Goal: Register for event/course

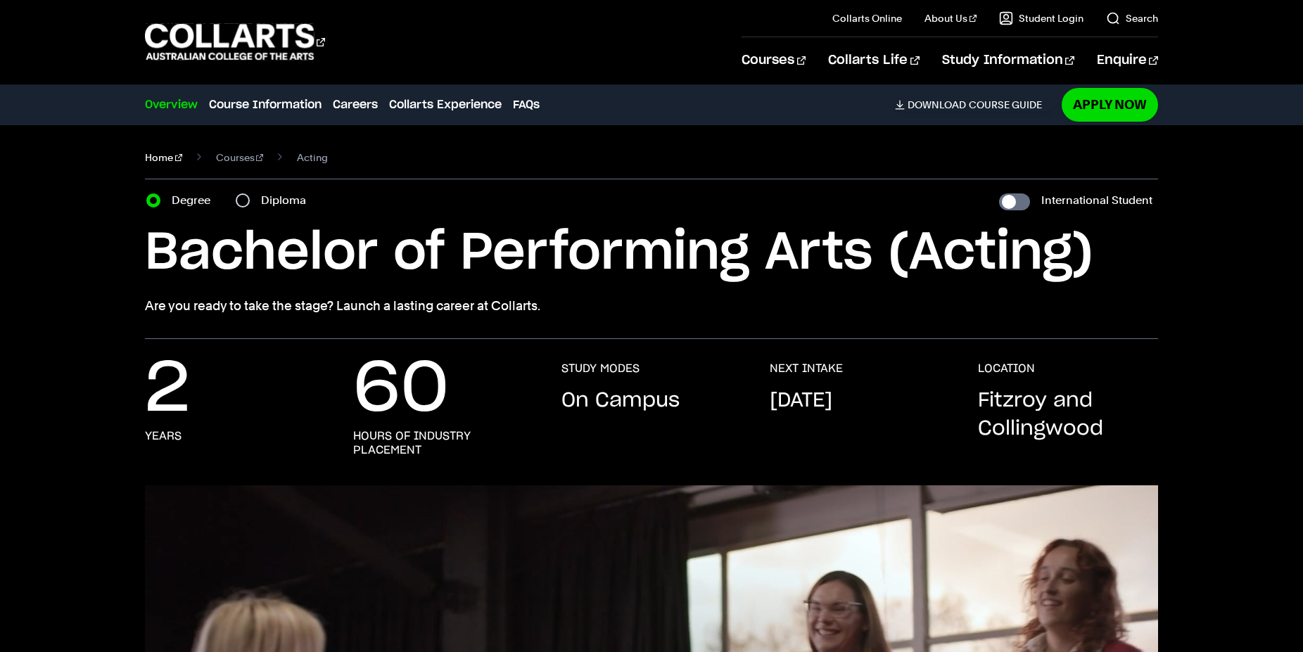
click at [163, 156] on link "Home" at bounding box center [163, 158] width 37 height 20
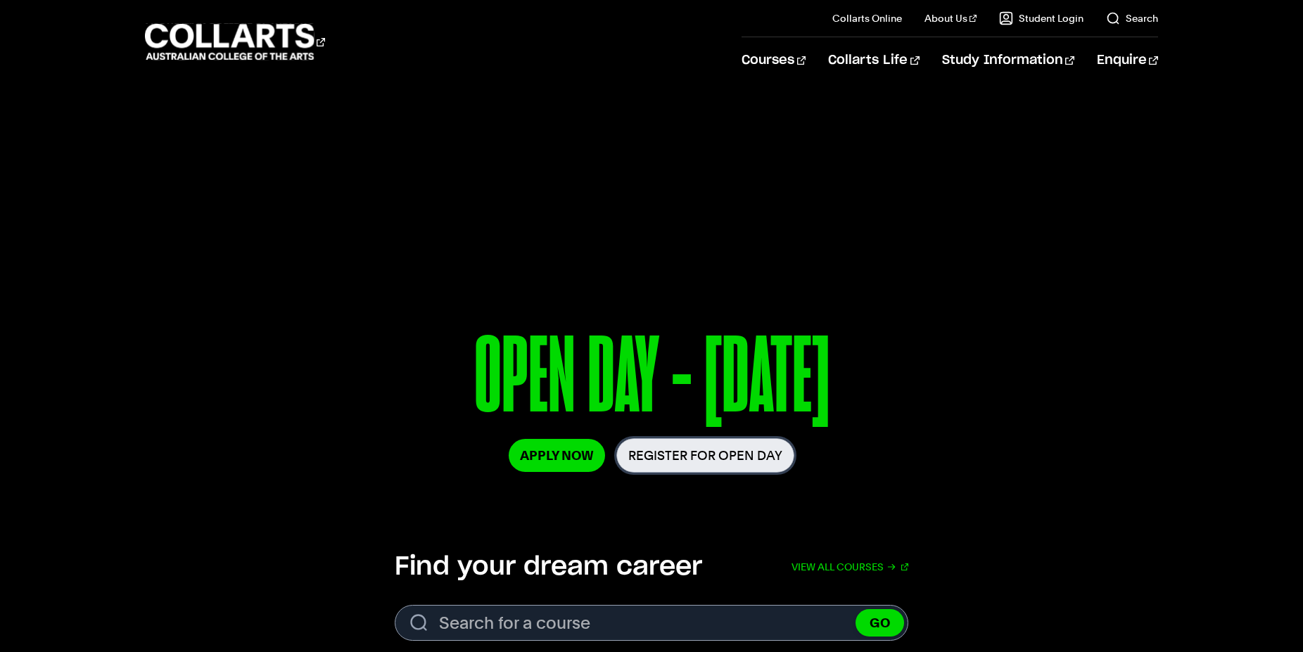
click at [697, 454] on link "Register for Open Day" at bounding box center [706, 455] width 178 height 34
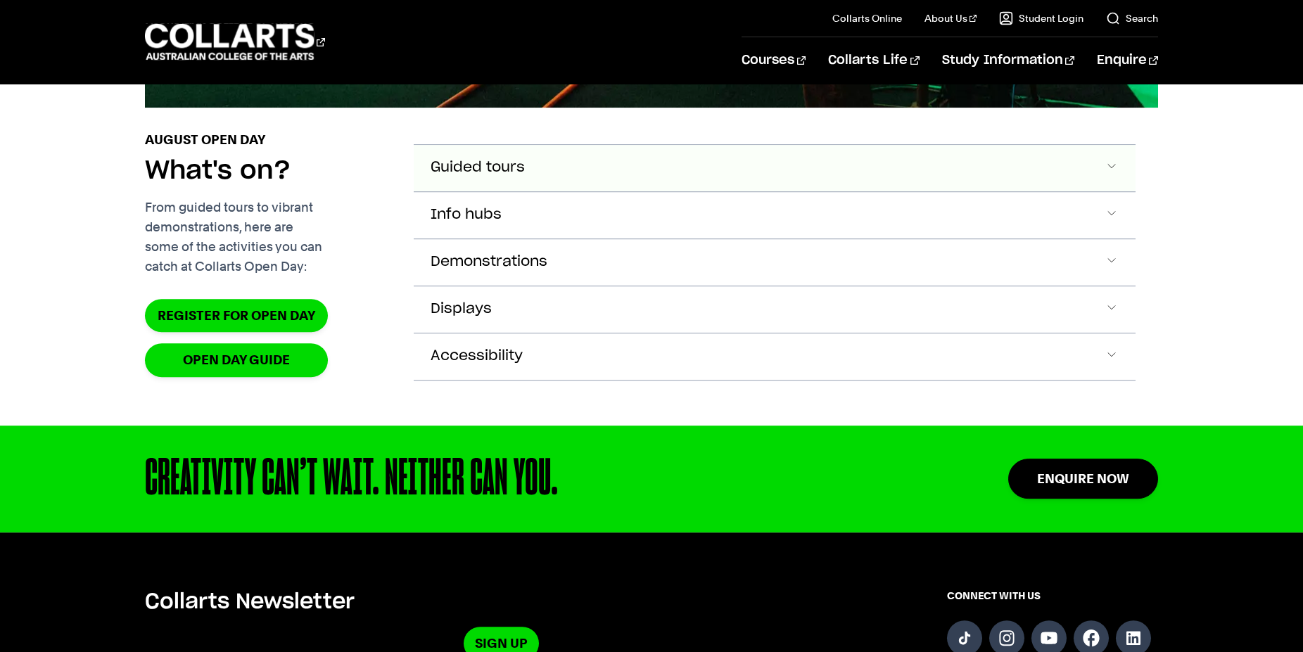
scroll to position [1651, 0]
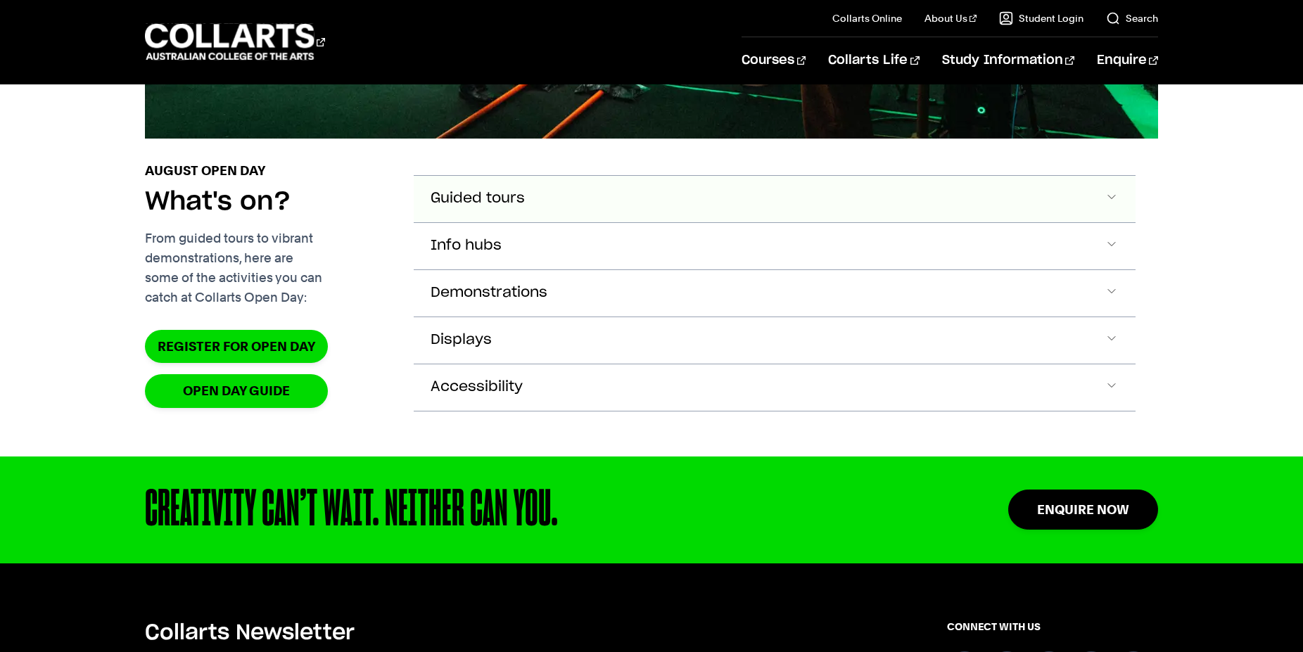
click at [545, 222] on button "Guided tours" at bounding box center [775, 199] width 722 height 46
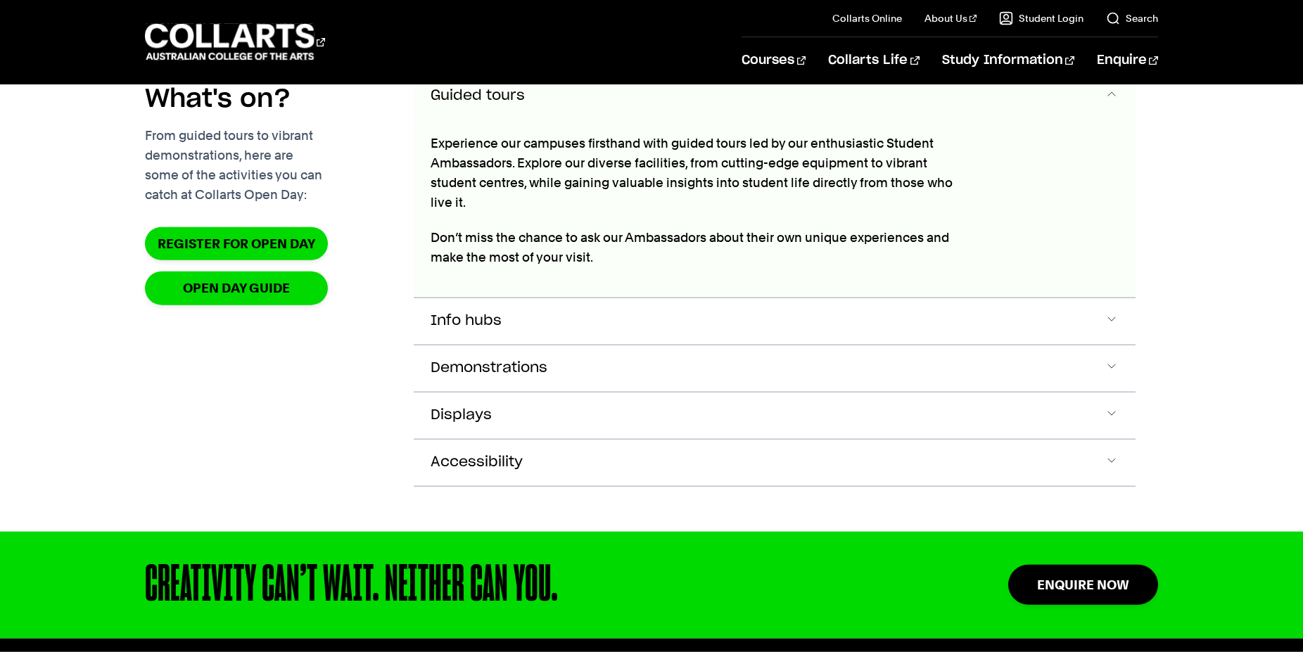
scroll to position [1755, 0]
click at [631, 119] on button "Info hubs" at bounding box center [775, 95] width 722 height 46
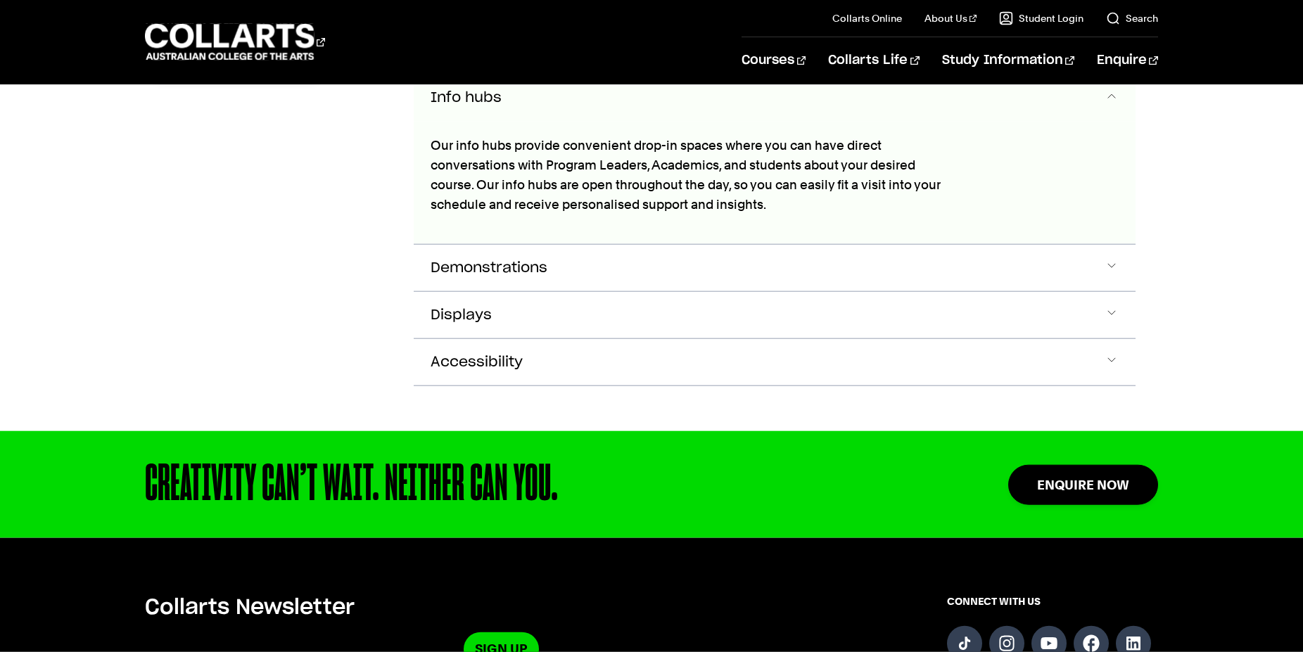
scroll to position [1978, 0]
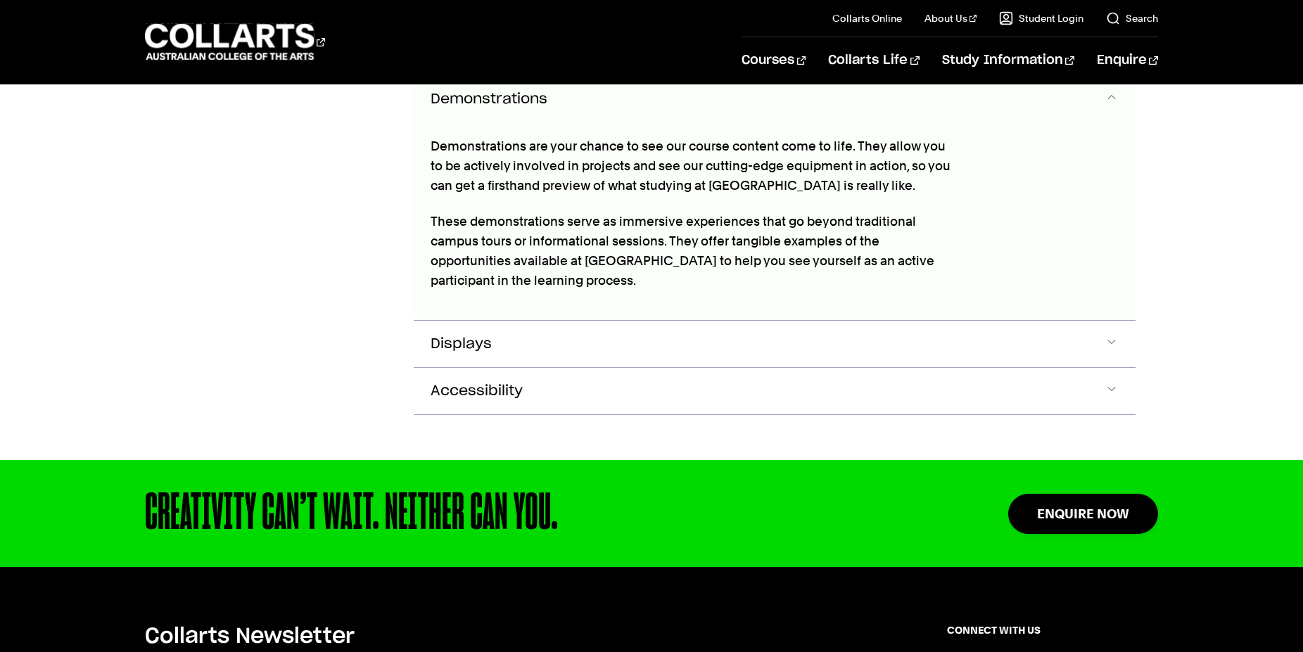
scroll to position [2147, 0]
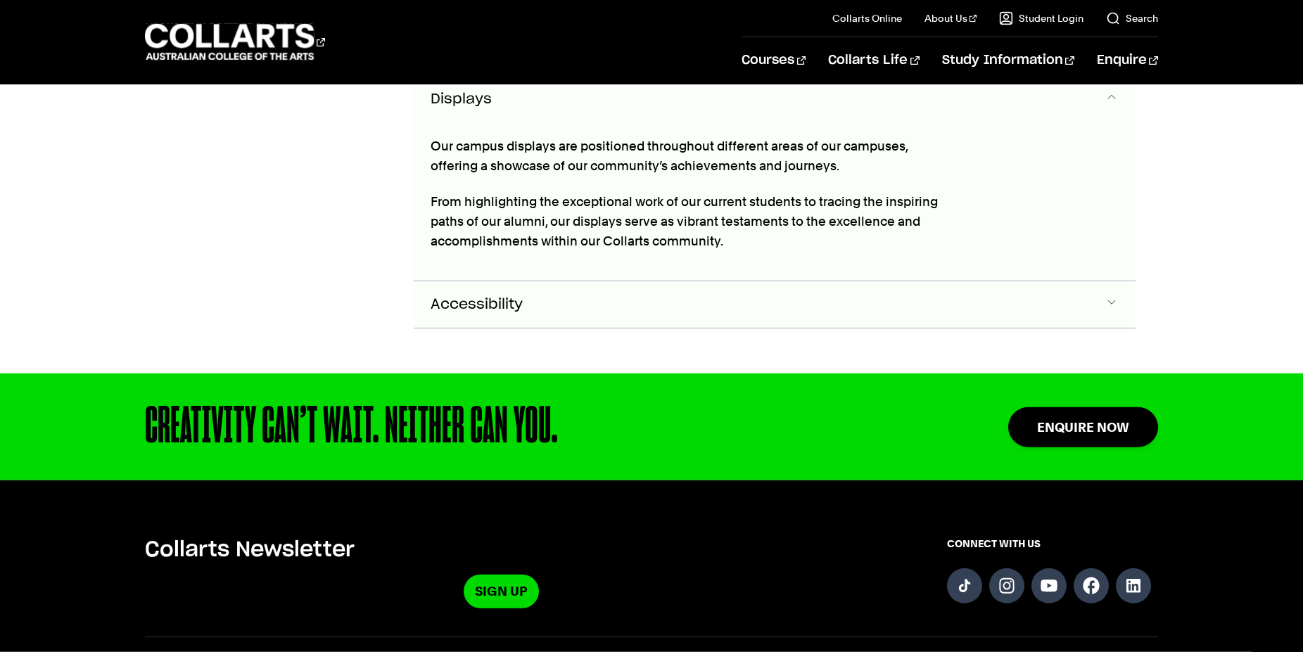
scroll to position [2391, 0]
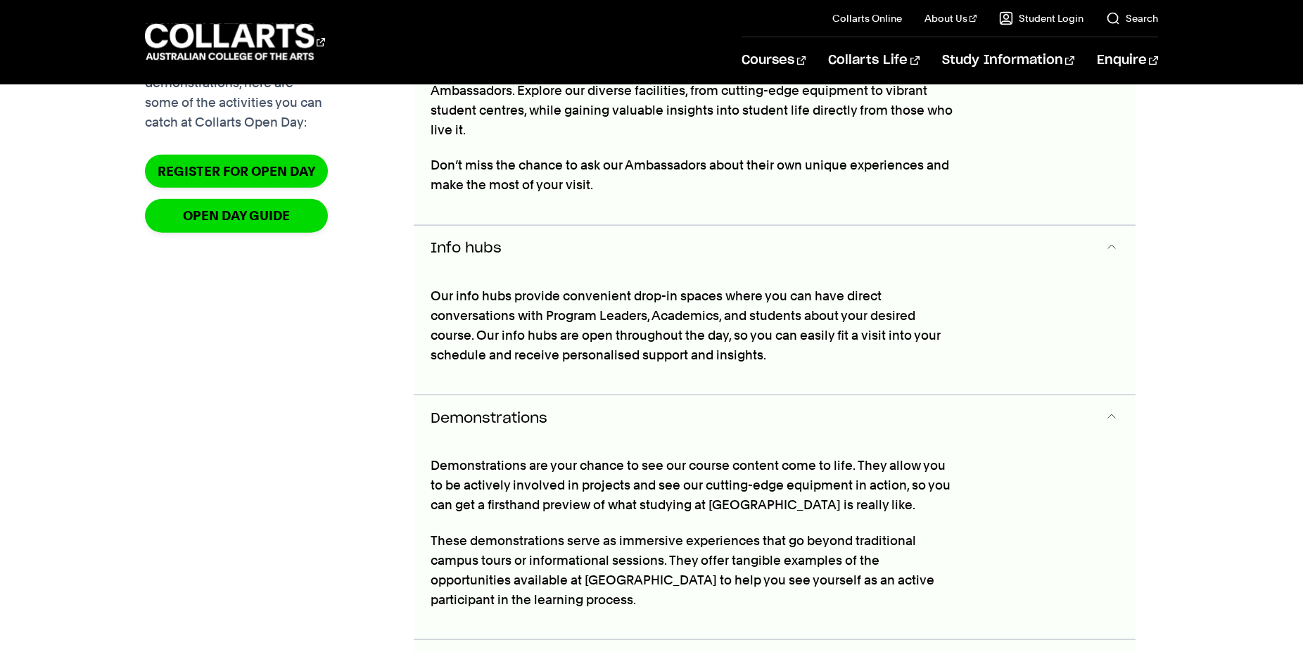
scroll to position [1734, 0]
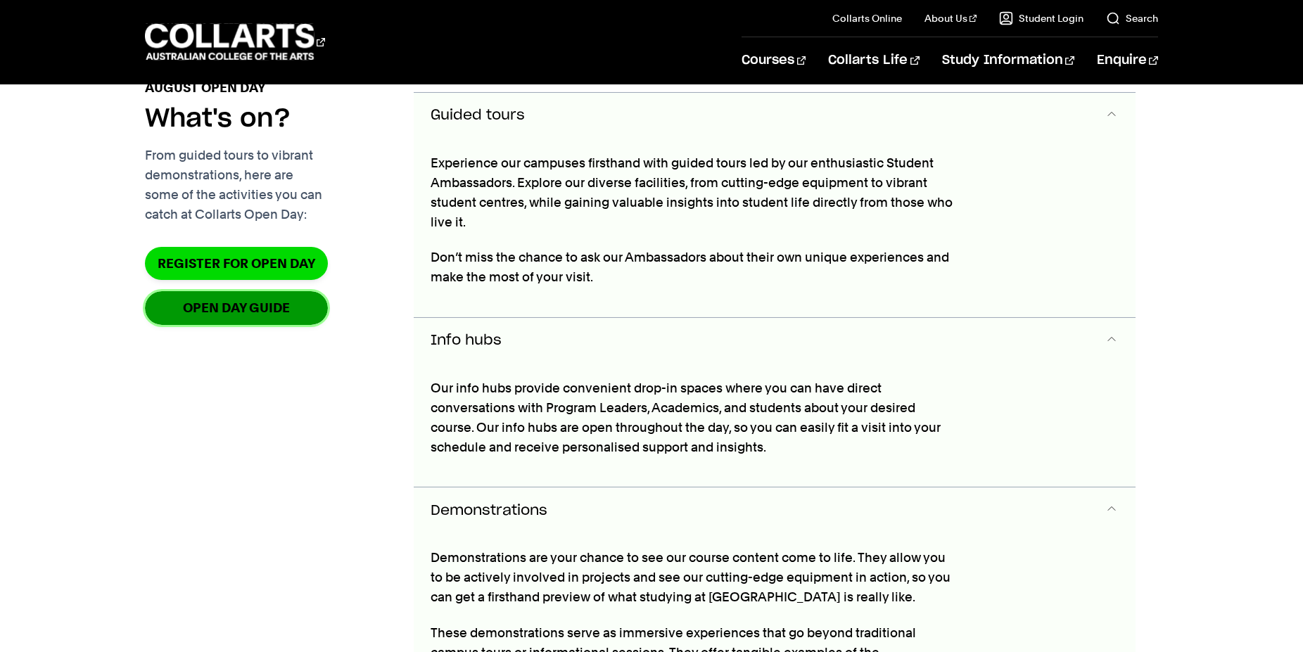
click at [267, 324] on link "OPEN DAY GUIDE" at bounding box center [236, 307] width 183 height 33
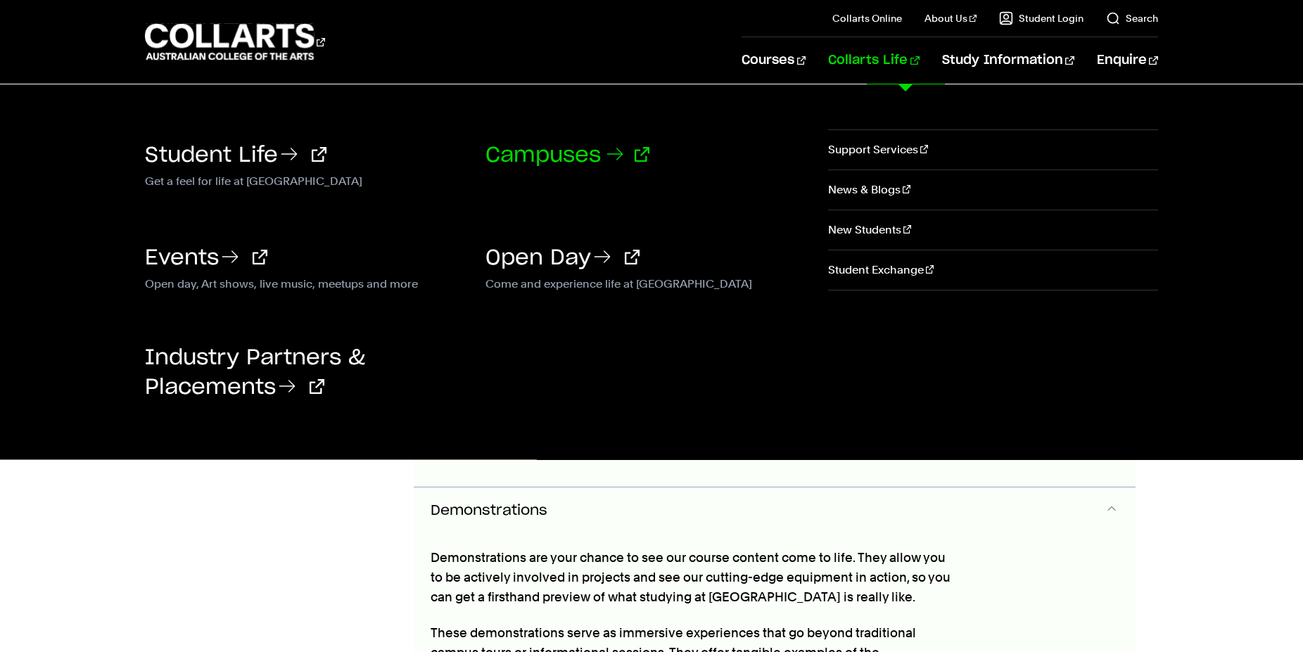
click at [576, 153] on link "Campuses" at bounding box center [568, 155] width 164 height 21
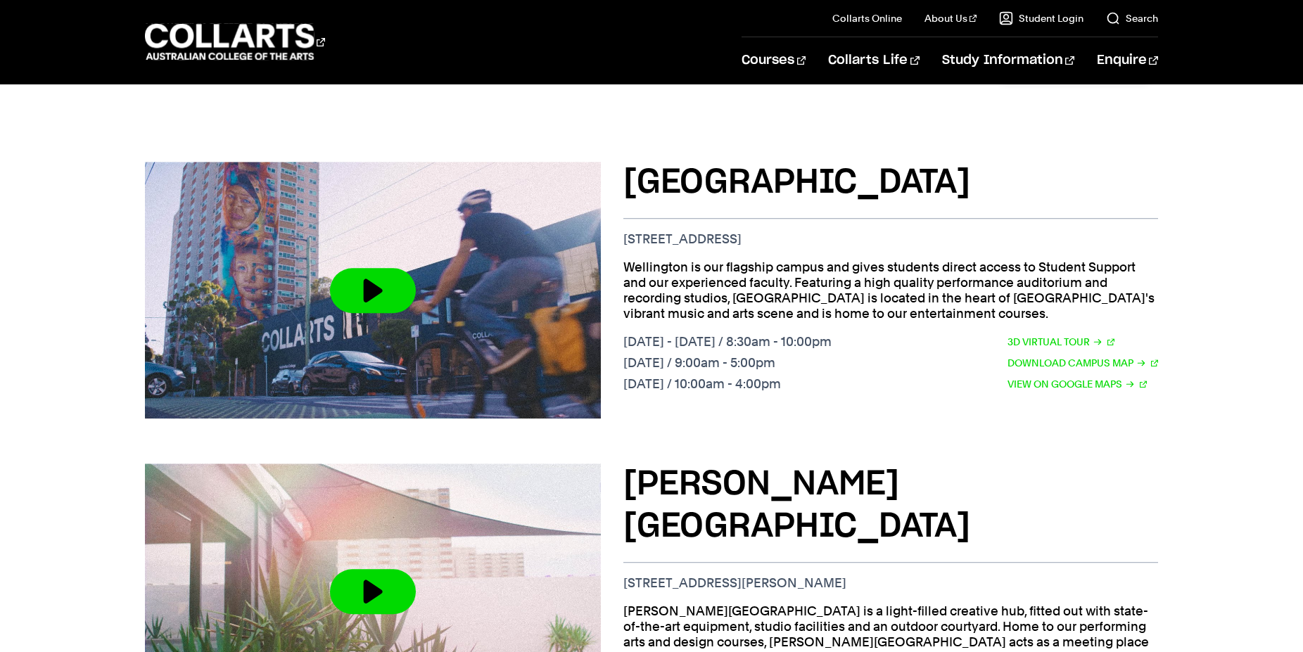
scroll to position [502, 0]
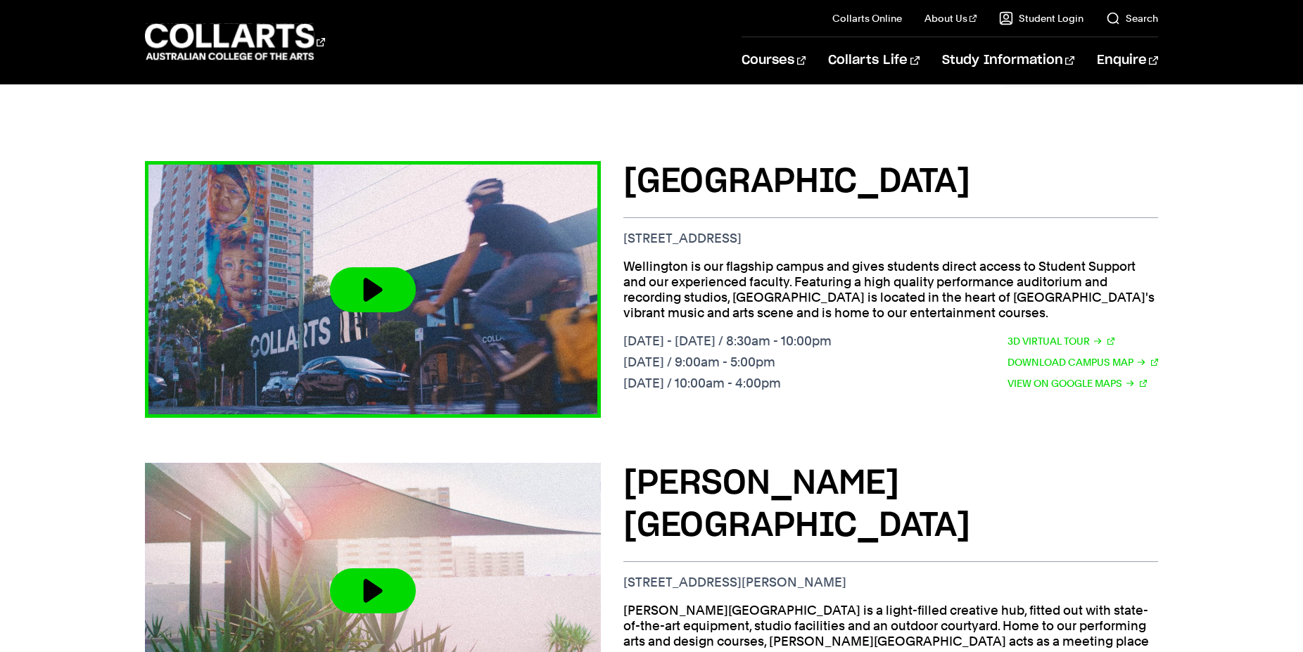
click at [357, 267] on button at bounding box center [373, 289] width 86 height 45
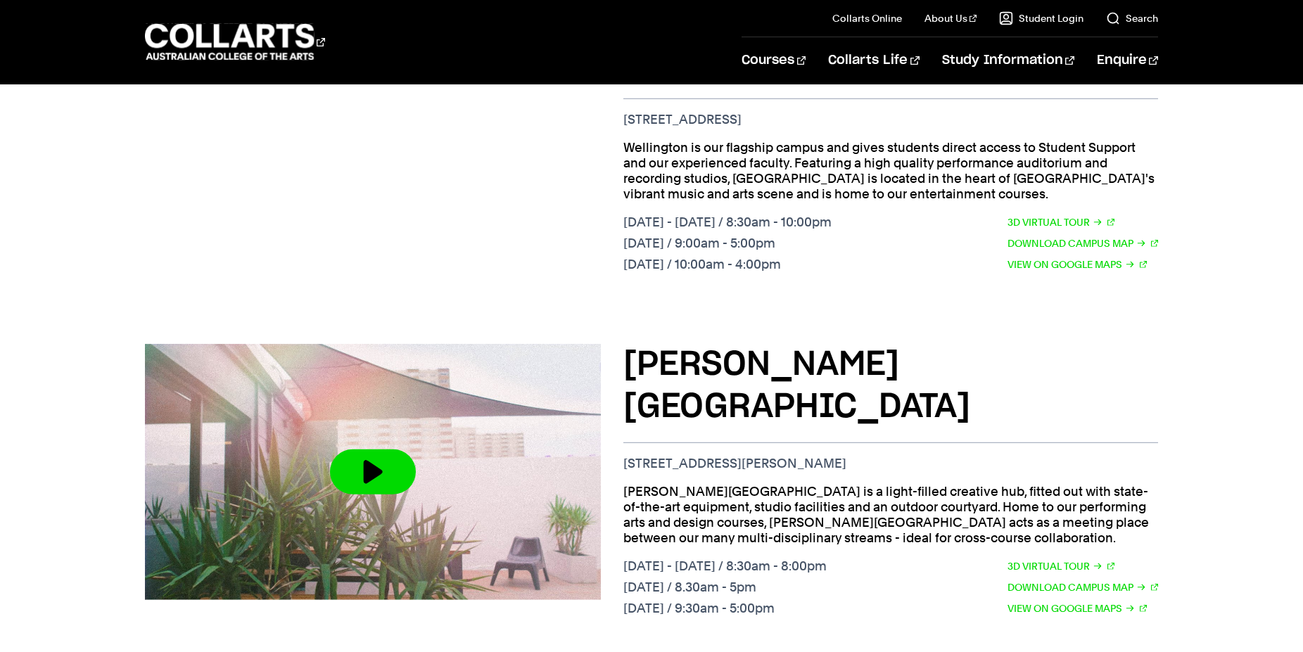
scroll to position [790, 0]
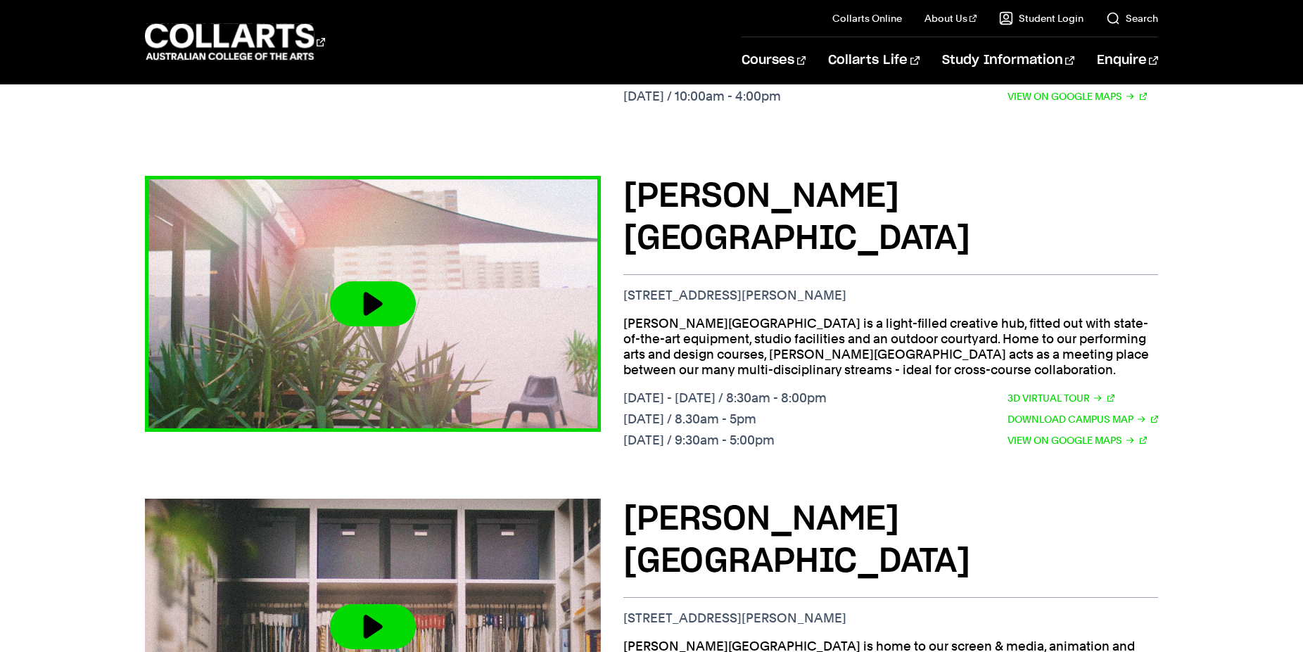
click at [372, 282] on button at bounding box center [373, 304] width 86 height 45
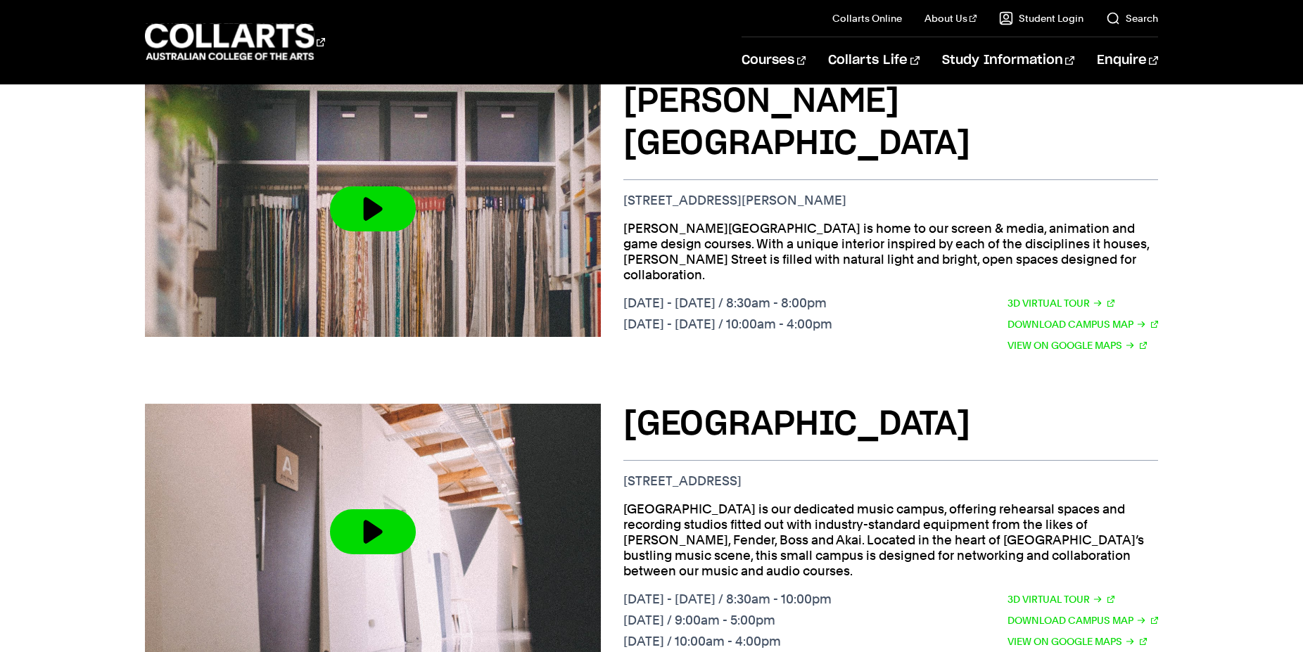
scroll to position [1149, 0]
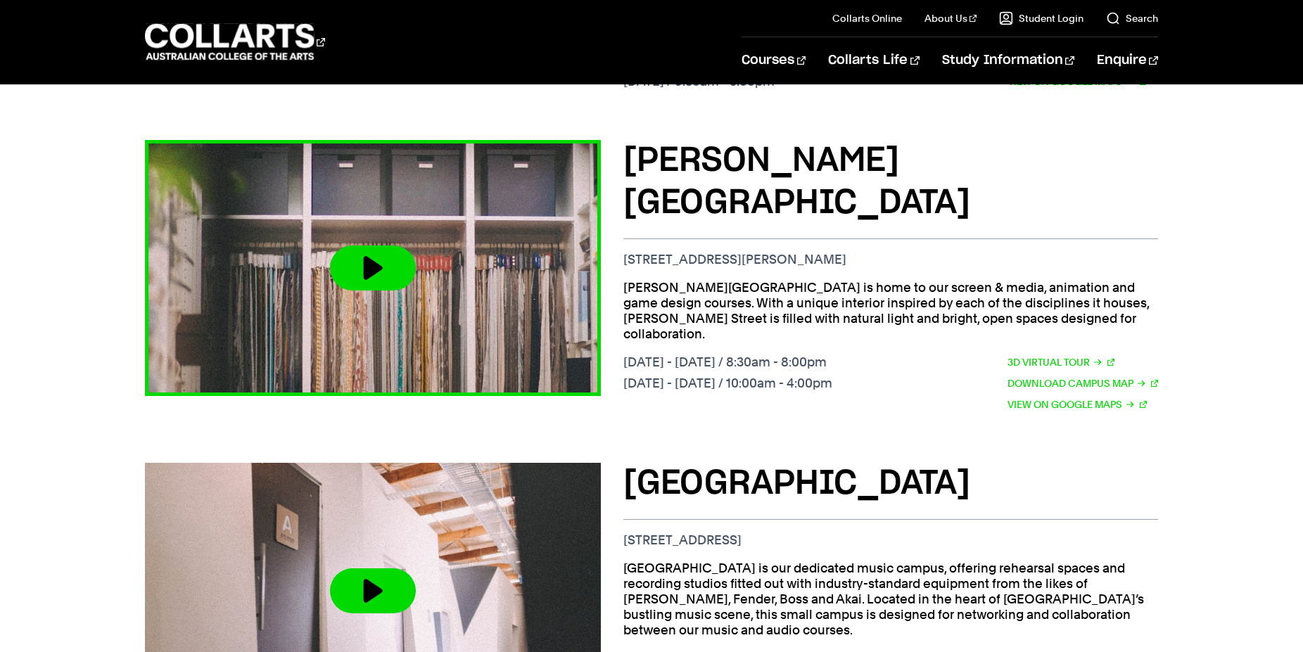
click at [386, 246] on button at bounding box center [373, 268] width 86 height 45
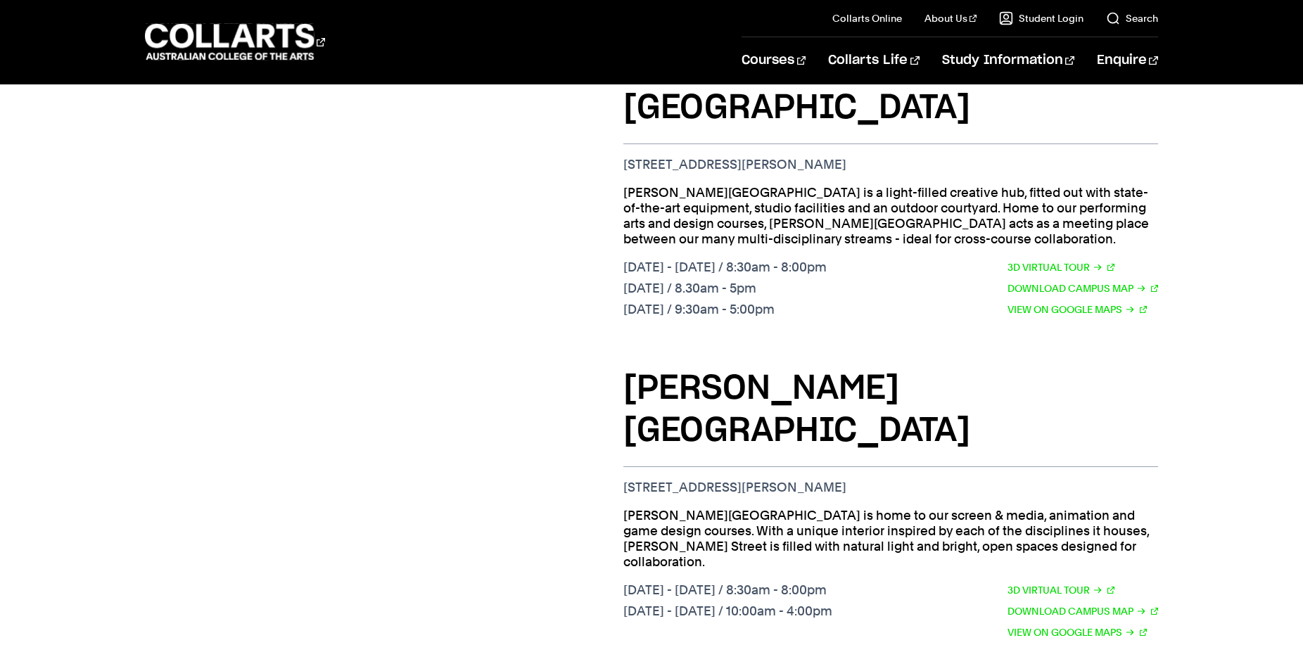
scroll to position [1064, 0]
